Goal: Download file/media

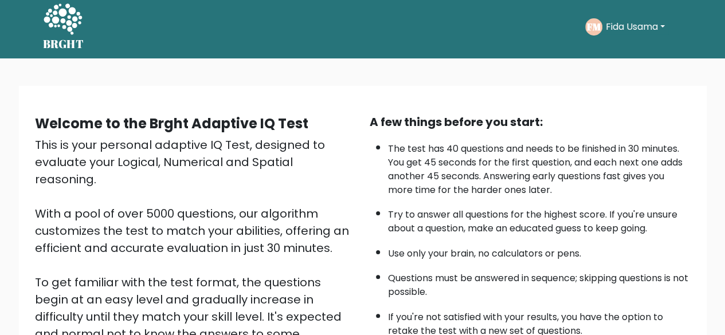
scroll to position [3, 0]
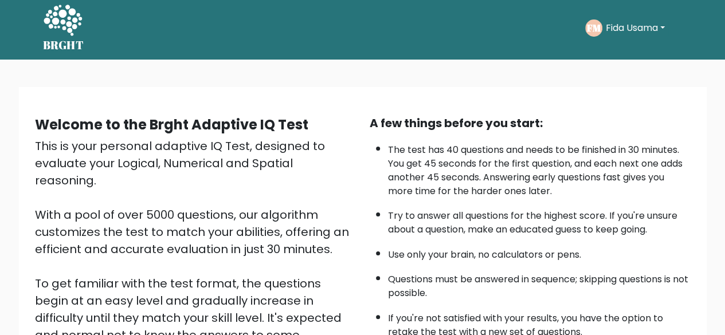
click at [665, 26] on button "Fida Usama" at bounding box center [636, 28] width 66 height 15
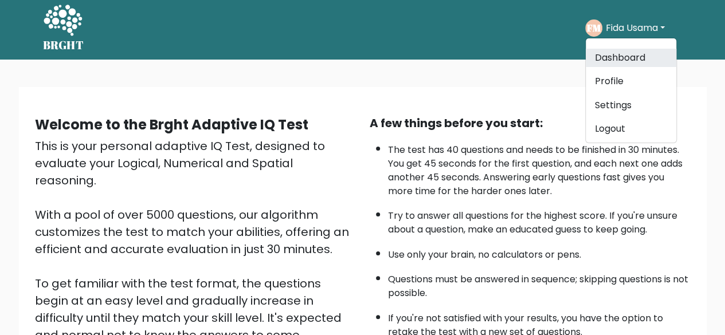
click at [632, 51] on link "Dashboard" at bounding box center [631, 58] width 91 height 18
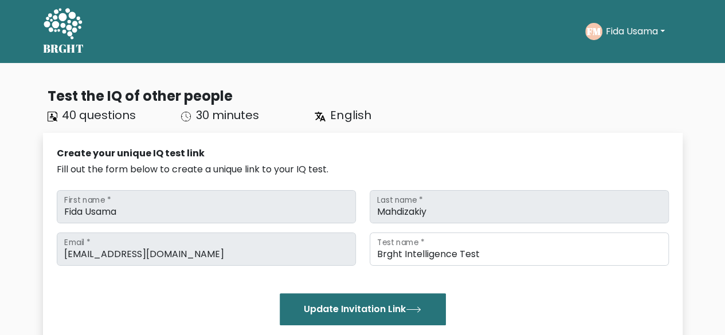
click at [663, 28] on button "Fida Usama" at bounding box center [636, 31] width 66 height 15
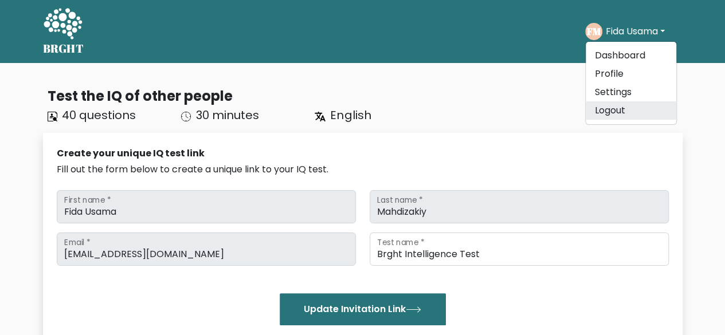
click at [616, 105] on link "Logout" at bounding box center [631, 110] width 91 height 18
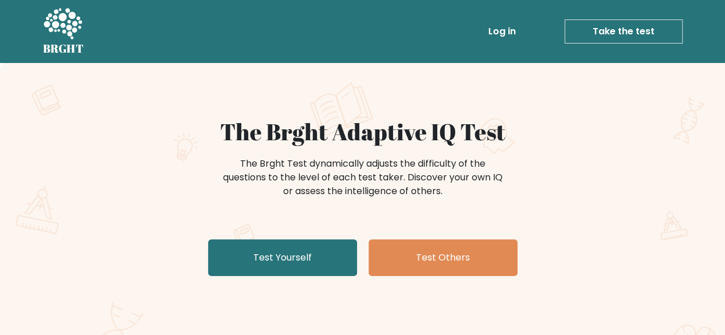
click at [518, 28] on link "Log in" at bounding box center [502, 31] width 37 height 23
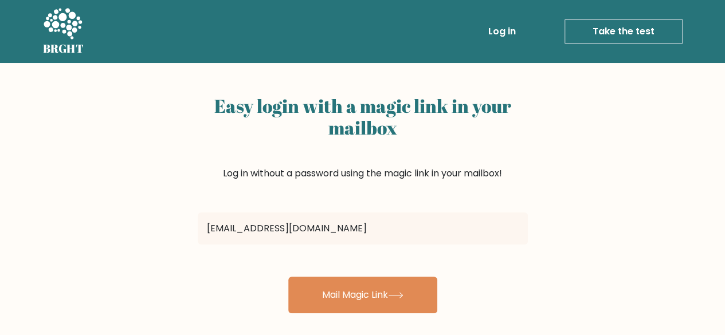
type input "[EMAIL_ADDRESS][DOMAIN_NAME]"
click at [288, 277] on button "Mail Magic Link" at bounding box center [362, 295] width 149 height 37
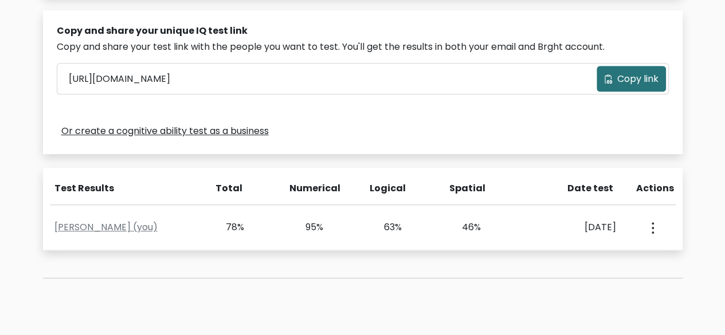
scroll to position [370, 0]
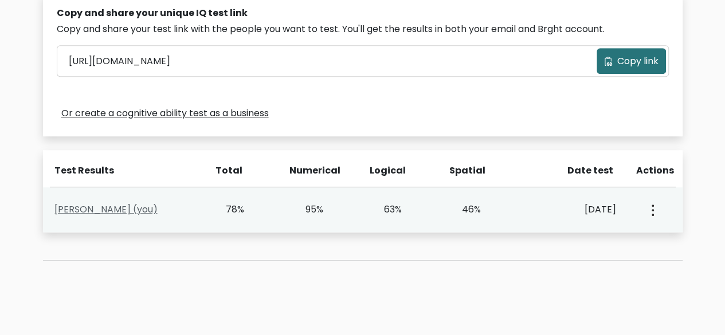
click at [126, 208] on link "[PERSON_NAME] (you)" at bounding box center [105, 209] width 103 height 13
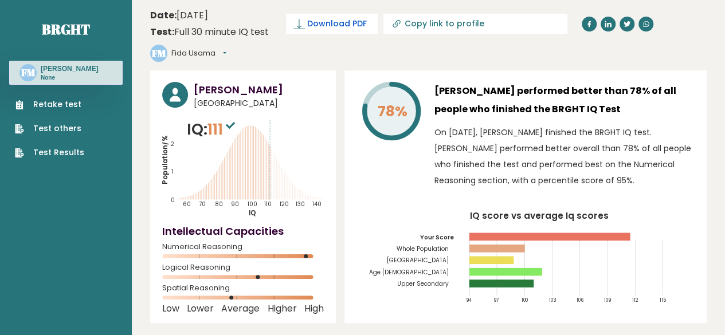
click at [345, 24] on span "Download PDF" at bounding box center [337, 24] width 60 height 12
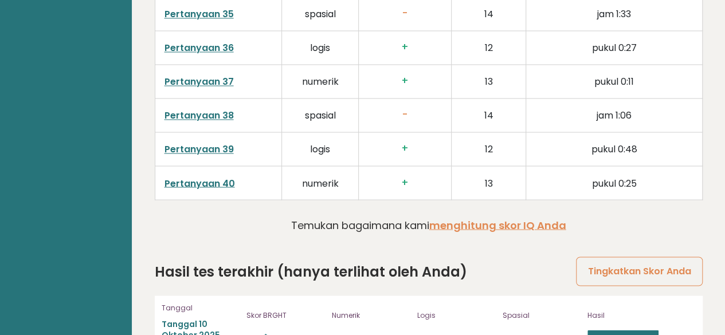
scroll to position [3111, 0]
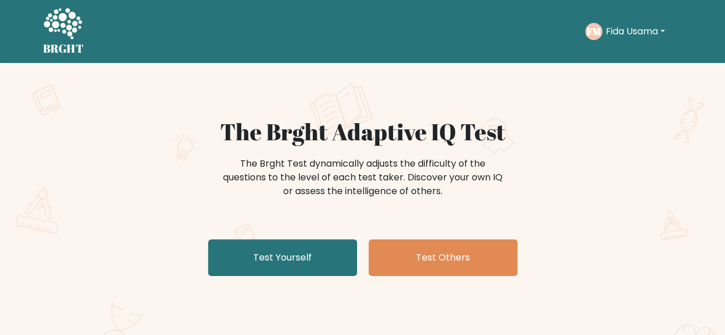
click at [665, 34] on button "Fida Usama" at bounding box center [636, 31] width 66 height 15
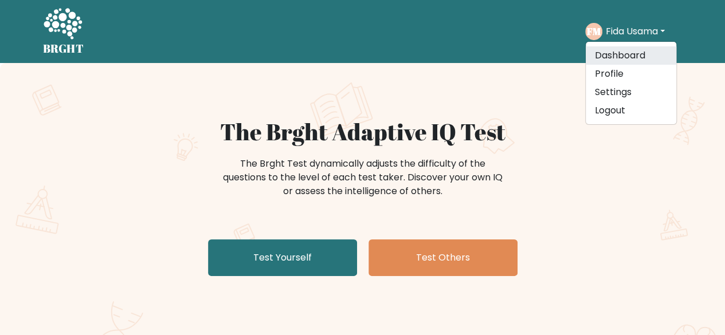
click at [637, 51] on link "Dashboard" at bounding box center [631, 55] width 91 height 18
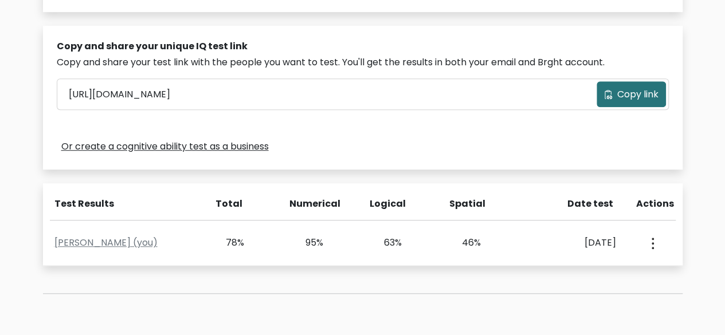
scroll to position [365, 0]
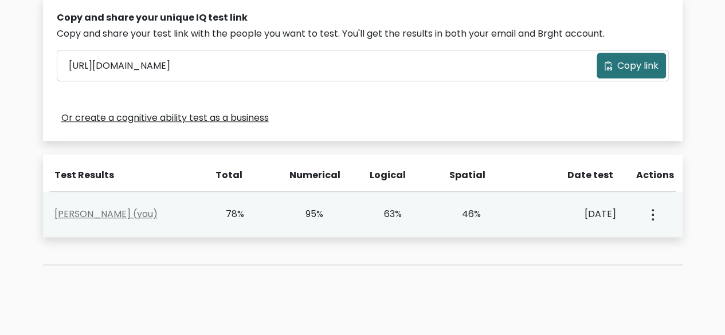
click at [651, 208] on button "button" at bounding box center [651, 215] width 9 height 36
click at [620, 243] on link "View Profile" at bounding box center [610, 247] width 91 height 18
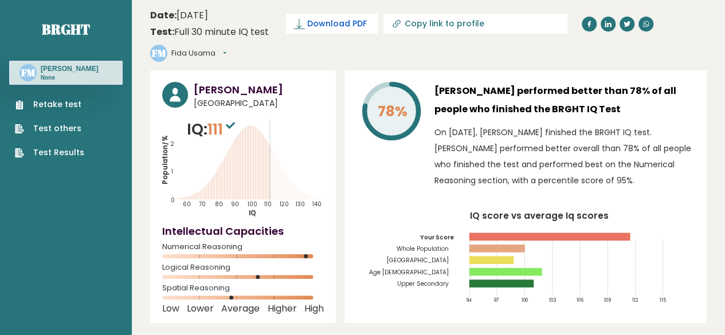
click at [357, 26] on span "Download PDF" at bounding box center [337, 24] width 60 height 12
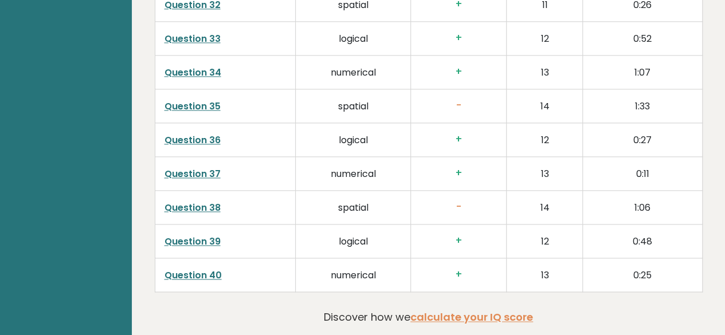
scroll to position [3003, 0]
